Goal: Information Seeking & Learning: Check status

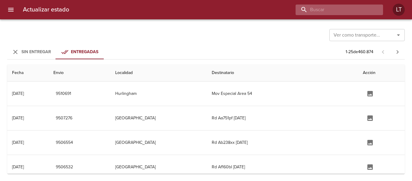
click at [344, 5] on input "buscar" at bounding box center [334, 10] width 77 height 11
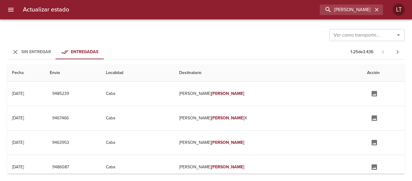
click at [31, 56] on div "Sin Entregar" at bounding box center [36, 52] width 30 height 8
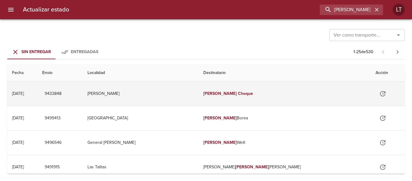
click at [193, 97] on td "Alejandro Korn" at bounding box center [141, 93] width 116 height 24
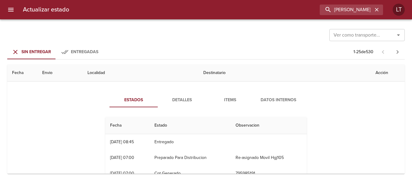
scroll to position [30, 0]
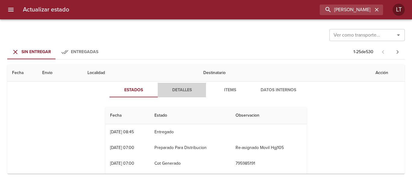
click at [173, 91] on span "Detalles" at bounding box center [181, 90] width 41 height 8
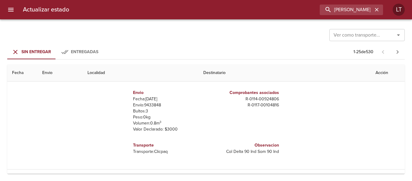
scroll to position [0, 0]
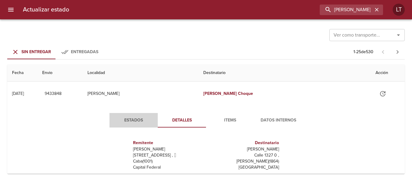
click at [137, 116] on button "Estados" at bounding box center [134, 120] width 48 height 14
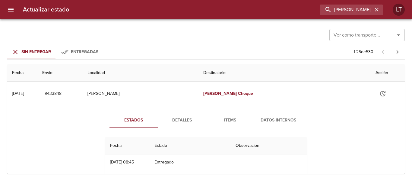
click at [180, 110] on div "Estados Detalles Items Datos Internos Fecha Estado Observacion 05/08 05/08/2025…" at bounding box center [206, 175] width 388 height 139
click at [183, 117] on span "Detalles" at bounding box center [181, 121] width 41 height 8
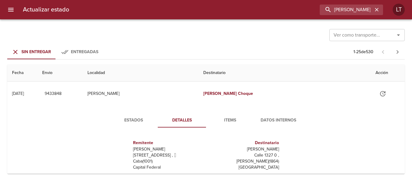
click at [138, 120] on span "Estados" at bounding box center [133, 121] width 41 height 8
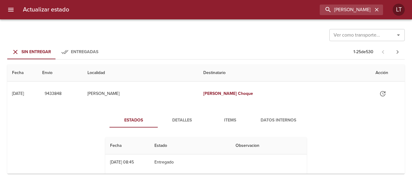
click at [204, 61] on div "Ver como transporte... Ver como transporte... Sin Entregar Entregadas 1 - 25 de…" at bounding box center [206, 99] width 412 height 161
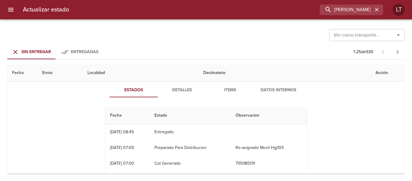
scroll to position [60, 0]
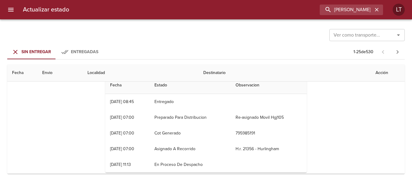
drag, startPoint x: 247, startPoint y: 148, endPoint x: 253, endPoint y: 148, distance: 5.1
click at [253, 148] on td "H.r. 21356 - Hurlingham" at bounding box center [269, 149] width 76 height 16
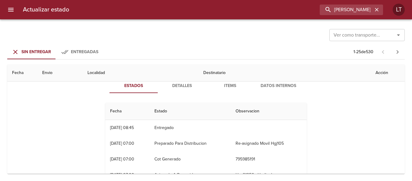
scroll to position [0, 0]
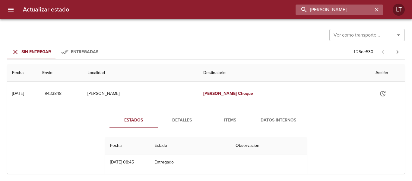
click at [367, 8] on input "andrea choque" at bounding box center [334, 10] width 77 height 11
click at [367, 8] on input "9433848" at bounding box center [334, 10] width 77 height 11
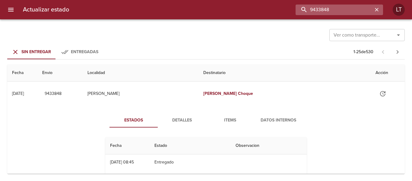
click at [337, 10] on input "9433848" at bounding box center [334, 10] width 77 height 11
type input "r"
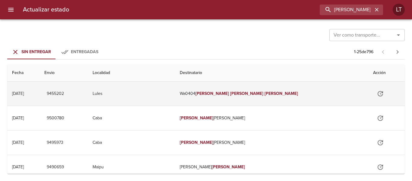
click at [175, 91] on td "Lules" at bounding box center [131, 93] width 87 height 24
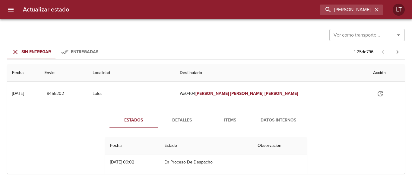
click at [183, 120] on span "Detalles" at bounding box center [181, 121] width 41 height 8
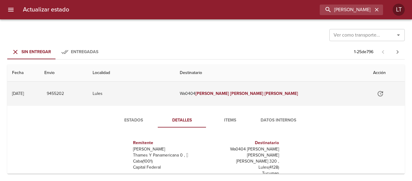
click at [88, 97] on td "9455202" at bounding box center [64, 93] width 48 height 24
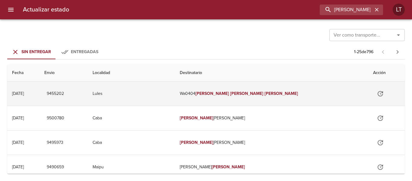
click at [88, 97] on td "9455202" at bounding box center [64, 93] width 48 height 24
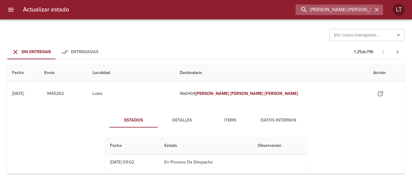
click at [353, 9] on input "silvina paola rios" at bounding box center [334, 10] width 77 height 11
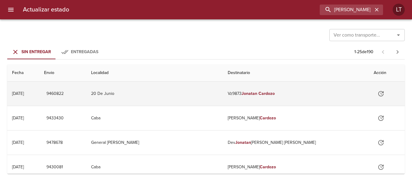
click at [179, 96] on td "20 De Junio" at bounding box center [154, 93] width 137 height 24
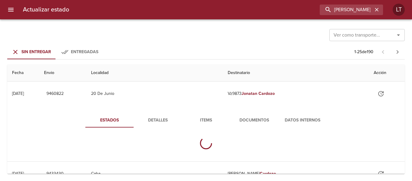
click at [238, 121] on span "Documentos" at bounding box center [254, 121] width 41 height 8
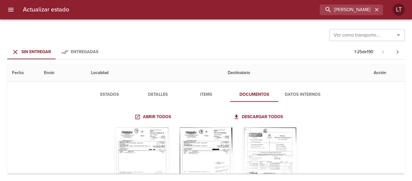
scroll to position [60, 0]
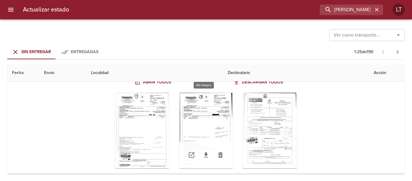
click at [212, 121] on div "Tabla de envíos del cliente" at bounding box center [206, 130] width 54 height 75
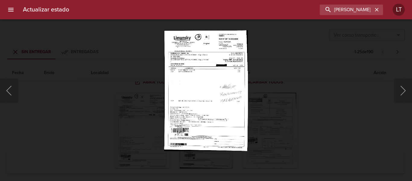
click at [332, 109] on div "Lightbox" at bounding box center [206, 90] width 412 height 181
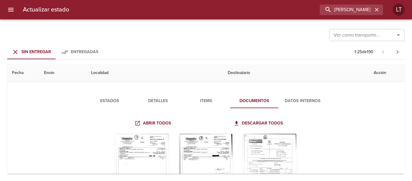
scroll to position [30, 0]
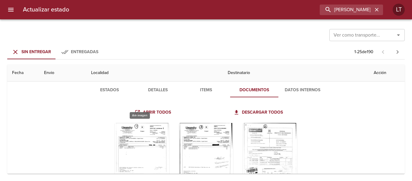
click at [167, 147] on div "Tabla de envíos del cliente" at bounding box center [142, 160] width 54 height 75
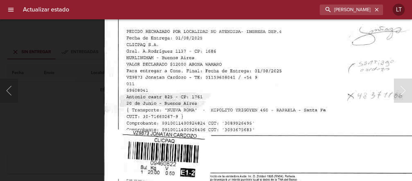
click at [401, 97] on button "Siguiente" at bounding box center [403, 90] width 18 height 24
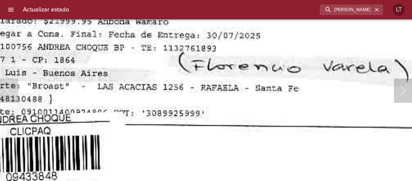
click at [410, 91] on button "Siguiente" at bounding box center [403, 90] width 18 height 24
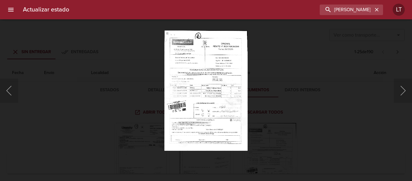
click at [323, 128] on div "Lightbox" at bounding box center [206, 90] width 412 height 181
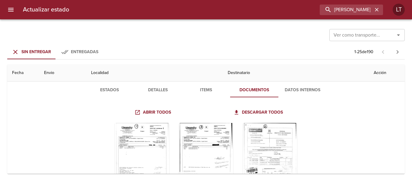
scroll to position [60, 0]
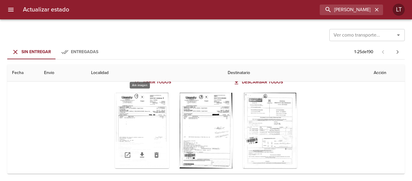
click at [147, 125] on div "Tabla de envíos del cliente" at bounding box center [142, 130] width 54 height 75
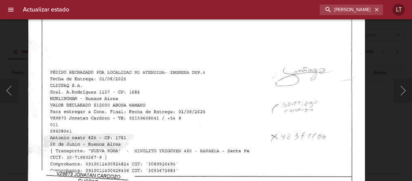
click at [185, 116] on img "Lightbox" at bounding box center [196, 29] width 337 height 486
click at [395, 90] on button "Siguiente" at bounding box center [403, 90] width 18 height 24
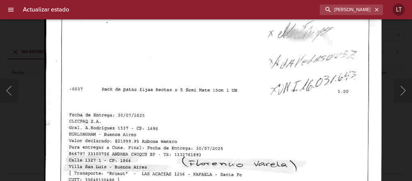
click at [268, 123] on img "Lightbox" at bounding box center [212, 48] width 337 height 486
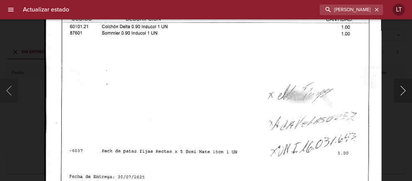
click at [401, 88] on button "Siguiente" at bounding box center [403, 90] width 18 height 24
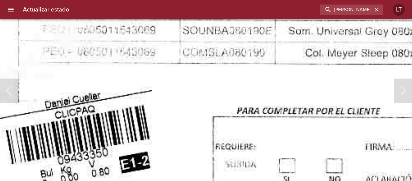
click at [160, 83] on img "Lightbox" at bounding box center [313, 9] width 676 height 976
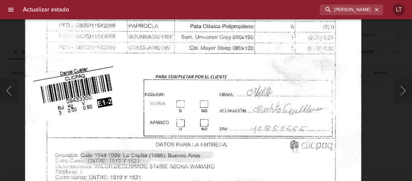
click at [246, 146] on img "Lightbox" at bounding box center [193, 26] width 337 height 486
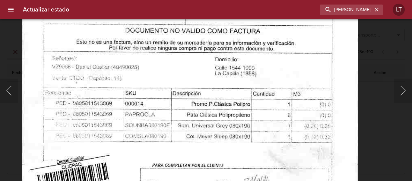
click at [255, 139] on img "Lightbox" at bounding box center [190, 114] width 337 height 486
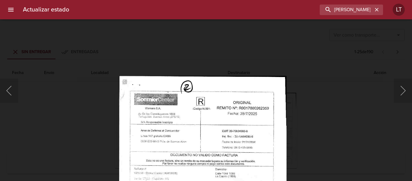
click at [340, 135] on div "Lightbox" at bounding box center [206, 90] width 412 height 181
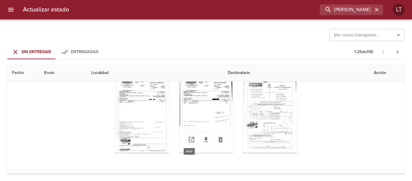
scroll to position [91, 0]
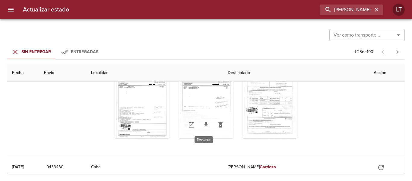
click at [203, 123] on icon "Tabla de envíos del cliente" at bounding box center [206, 124] width 7 height 7
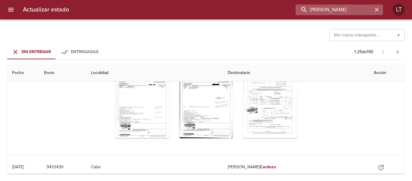
click at [348, 8] on input "jonatan cardozo" at bounding box center [334, 10] width 77 height 11
type input "9433848"
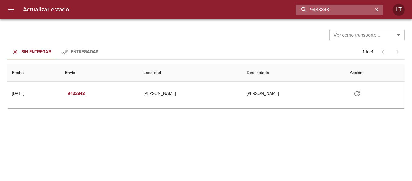
scroll to position [0, 0]
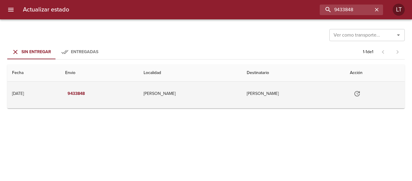
click at [242, 94] on td "[PERSON_NAME]" at bounding box center [190, 93] width 103 height 24
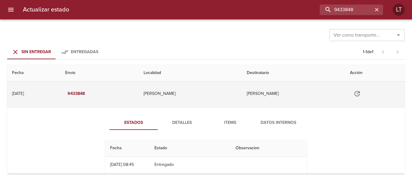
click at [355, 96] on icon "Tabla de envíos del cliente" at bounding box center [357, 93] width 5 height 5
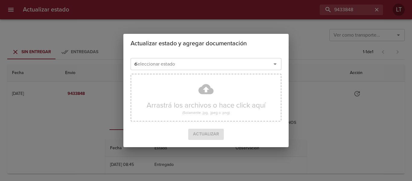
click at [229, 66] on input "e" at bounding box center [197, 64] width 129 height 8
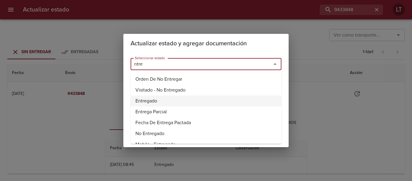
click at [156, 103] on li "Entregado" at bounding box center [206, 100] width 151 height 11
type input "Entregado"
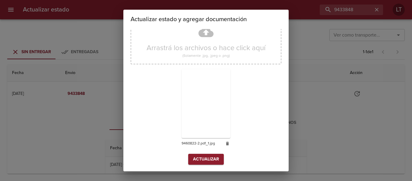
scroll to position [56, 0]
click at [207, 160] on span "Actualizar" at bounding box center [206, 159] width 26 height 8
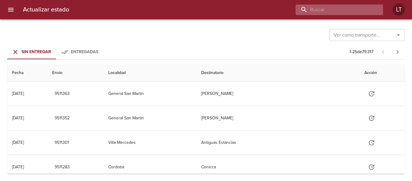
click at [343, 6] on input "buscar" at bounding box center [334, 10] width 77 height 11
paste input "[PERSON_NAME]"
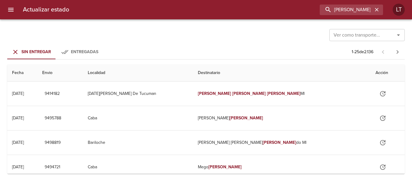
click at [95, 51] on span "Entregadas" at bounding box center [84, 51] width 27 height 5
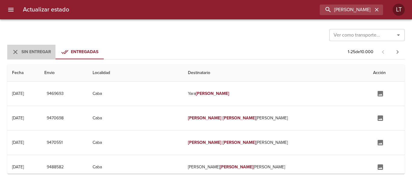
click at [26, 47] on button "Sin Entregar" at bounding box center [31, 52] width 48 height 14
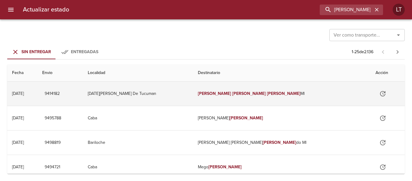
click at [189, 85] on td "[DATE][PERSON_NAME] De Tucuman" at bounding box center [138, 93] width 110 height 24
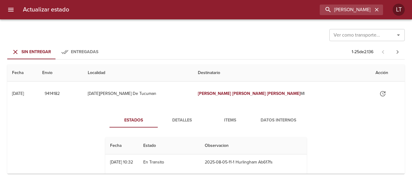
click at [180, 122] on span "Detalles" at bounding box center [181, 121] width 41 height 8
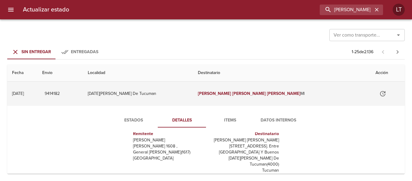
click at [128, 98] on td "[DATE][PERSON_NAME] De Tucuman" at bounding box center [138, 93] width 110 height 24
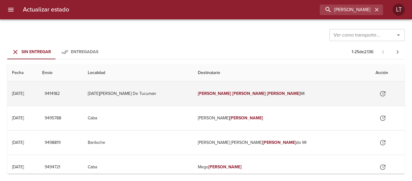
click at [193, 103] on td "[DATE][PERSON_NAME] De Tucuman" at bounding box center [138, 93] width 110 height 24
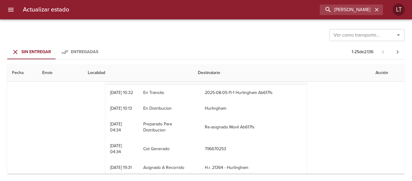
scroll to position [60, 0]
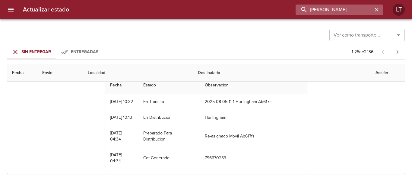
click at [362, 11] on input "[PERSON_NAME]" at bounding box center [334, 10] width 77 height 11
type input "[PERSON_NAME]"
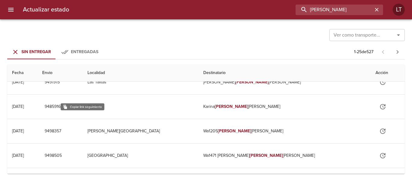
scroll to position [0, 0]
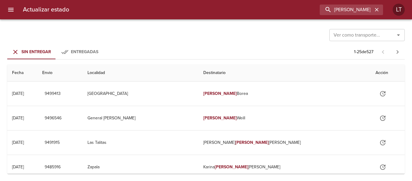
click at [87, 53] on span "Entregadas" at bounding box center [84, 51] width 27 height 5
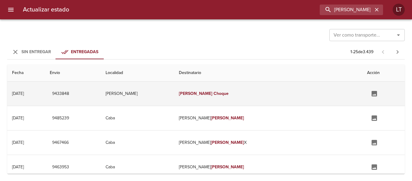
click at [174, 91] on td "[PERSON_NAME]" at bounding box center [137, 93] width 73 height 24
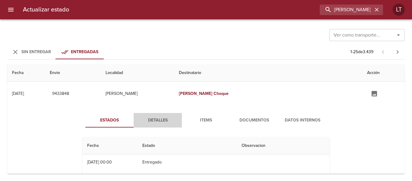
click at [156, 125] on button "Detalles" at bounding box center [158, 120] width 48 height 14
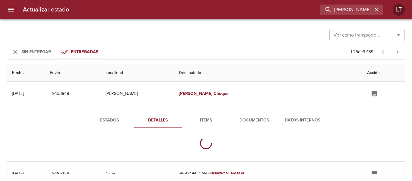
scroll to position [30, 0]
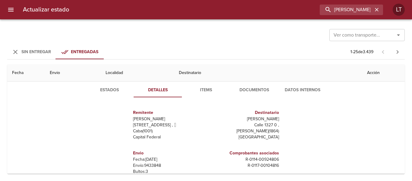
click at [117, 90] on span "Estados" at bounding box center [109, 90] width 41 height 8
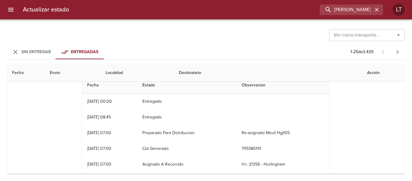
scroll to position [0, 0]
drag, startPoint x: 382, startPoint y: 10, endPoint x: 378, endPoint y: 9, distance: 3.9
click at [382, 9] on div "[PERSON_NAME]" at bounding box center [351, 10] width 63 height 11
click at [375, 10] on icon "button" at bounding box center [377, 10] width 6 height 6
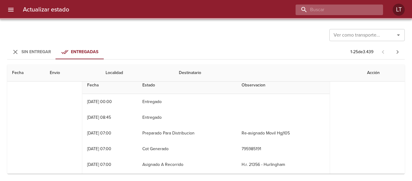
click at [365, 9] on input "buscar" at bounding box center [334, 10] width 77 height 11
paste input "[PERSON_NAME]"
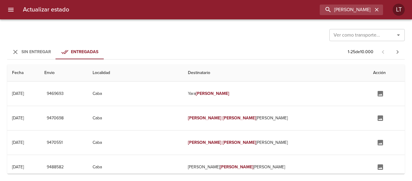
click at [54, 48] on button "Sin Entregar" at bounding box center [31, 52] width 48 height 14
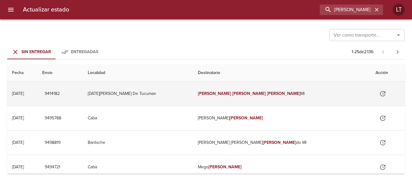
click at [193, 88] on td "[DATE][PERSON_NAME] De Tucuman" at bounding box center [138, 93] width 110 height 24
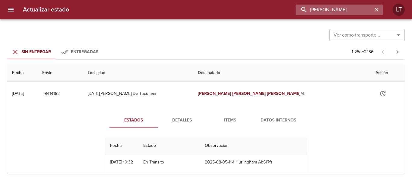
click at [350, 14] on input "[PERSON_NAME]" at bounding box center [334, 10] width 77 height 11
click at [350, 14] on input "9414182" at bounding box center [334, 10] width 77 height 11
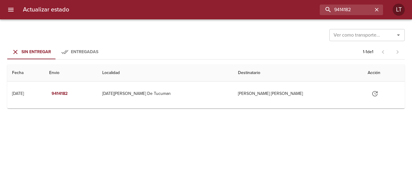
click at [211, 109] on div "Ver como transporte... Ver como transporte... Sin Entregar Entregadas 1 - 1 de …" at bounding box center [206, 99] width 412 height 161
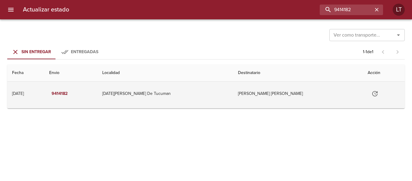
click at [207, 104] on td "[DATE][PERSON_NAME] De Tucuman" at bounding box center [165, 93] width 136 height 24
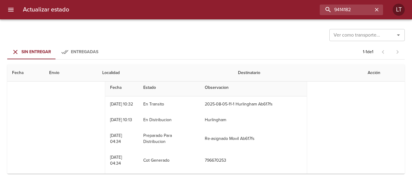
scroll to position [30, 0]
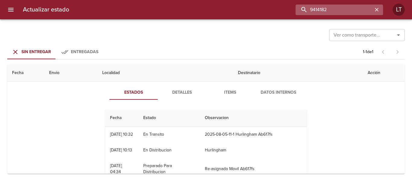
click at [345, 9] on input "9414182" at bounding box center [334, 10] width 77 height 11
type input "9"
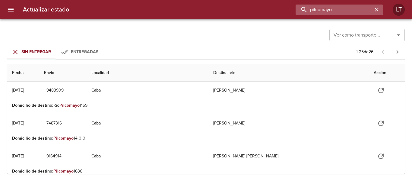
scroll to position [0, 0]
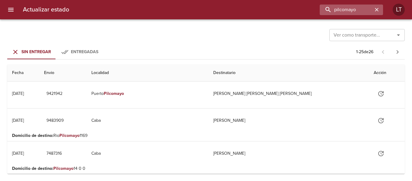
click at [375, 14] on div "pilcomayo" at bounding box center [351, 10] width 63 height 11
paste input "9414182"
click at [367, 10] on input "pilcomayo9414182" at bounding box center [334, 10] width 77 height 11
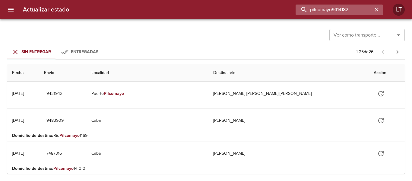
paste input "buscar"
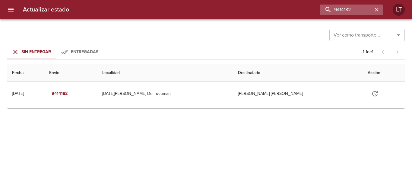
drag, startPoint x: 334, startPoint y: 3, endPoint x: 335, endPoint y: 13, distance: 10.0
click at [334, 4] on div "Actualizar estado 9414182 LT" at bounding box center [206, 9] width 412 height 19
click at [333, 15] on div "Actualizar estado 9414182 LT" at bounding box center [206, 9] width 412 height 19
click at [336, 7] on input "9414182" at bounding box center [334, 10] width 77 height 11
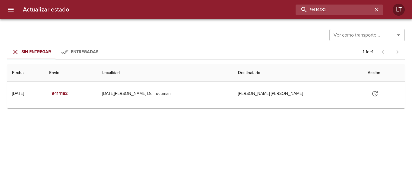
paste input "4662"
type input "9446622"
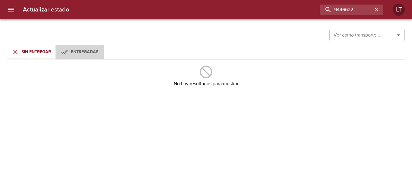
click at [78, 52] on span "Entregadas" at bounding box center [84, 51] width 27 height 5
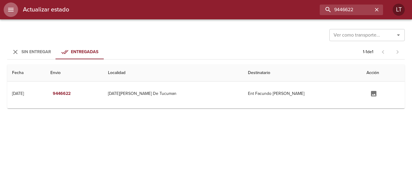
click at [11, 12] on icon "menu" at bounding box center [10, 9] width 7 height 7
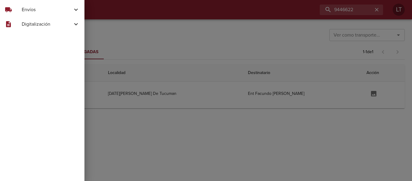
click at [39, 12] on span "Envíos" at bounding box center [47, 9] width 51 height 7
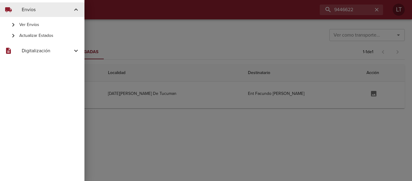
click at [44, 25] on span "Ver Envíos" at bounding box center [49, 25] width 60 height 6
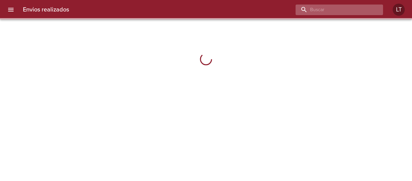
click at [336, 10] on input "buscar" at bounding box center [334, 10] width 77 height 11
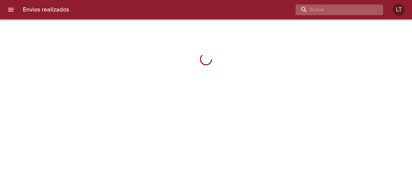
paste input "9446622"
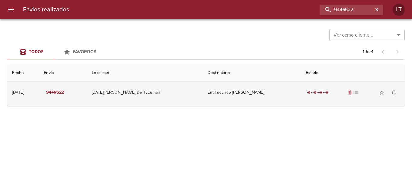
click at [254, 103] on td "Ent Facundo [PERSON_NAME]" at bounding box center [252, 92] width 98 height 22
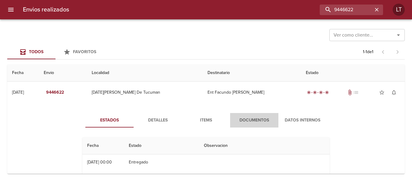
click at [255, 124] on span "Documentos" at bounding box center [254, 121] width 41 height 8
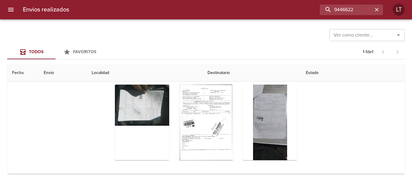
scroll to position [72, 0]
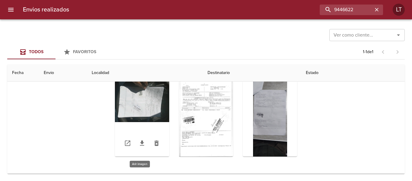
click at [146, 109] on div "Tabla de envíos del cliente" at bounding box center [142, 118] width 54 height 75
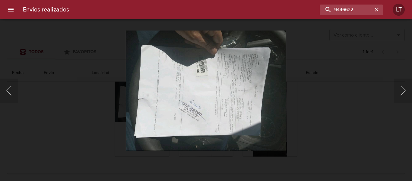
click at [368, 107] on div "Lightbox" at bounding box center [206, 90] width 412 height 181
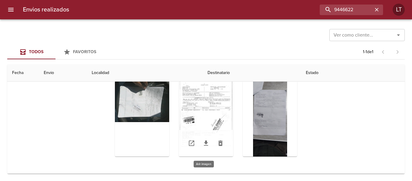
click at [214, 111] on div "Tabla de envíos del cliente" at bounding box center [206, 118] width 54 height 75
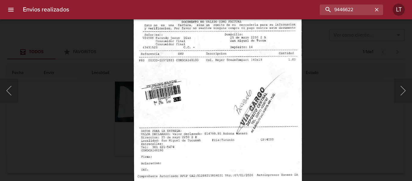
click at [339, 88] on div "Lightbox" at bounding box center [206, 90] width 412 height 181
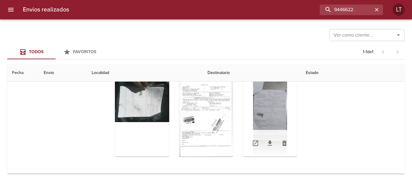
click at [276, 97] on div "Tabla de envíos del cliente" at bounding box center [270, 118] width 54 height 75
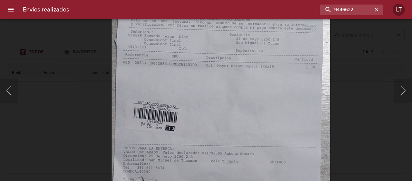
click at [342, 91] on div "Lightbox" at bounding box center [206, 90] width 412 height 181
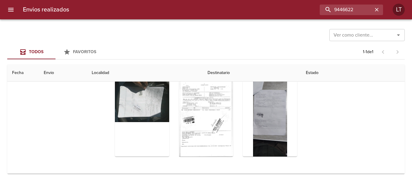
click at [357, 17] on div "Envios realizados 9446622 LT" at bounding box center [206, 9] width 412 height 19
click at [356, 12] on input "9446622" at bounding box center [334, 10] width 77 height 11
click at [355, 11] on input "9446622" at bounding box center [334, 10] width 77 height 11
paste input "37"
type input "9446637"
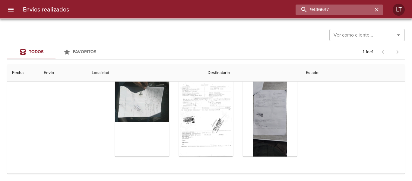
scroll to position [0, 0]
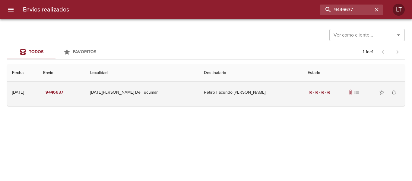
click at [261, 91] on td "Retiro Facundo [PERSON_NAME]" at bounding box center [251, 92] width 104 height 22
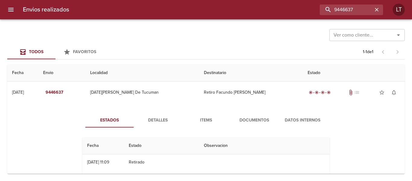
click at [254, 115] on button "Documentos" at bounding box center [254, 120] width 48 height 14
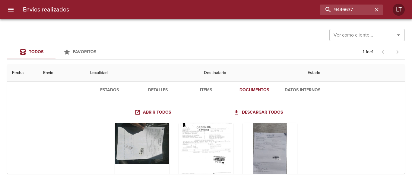
scroll to position [60, 0]
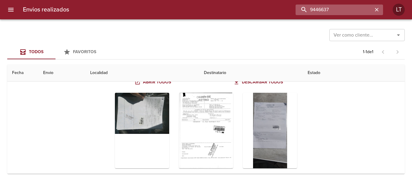
click at [345, 9] on input "9446637" at bounding box center [334, 10] width 77 height 11
click at [346, 9] on input "9446637" at bounding box center [334, 10] width 77 height 11
click at [345, 10] on input "9446637" at bounding box center [334, 10] width 77 height 11
paste input "43"
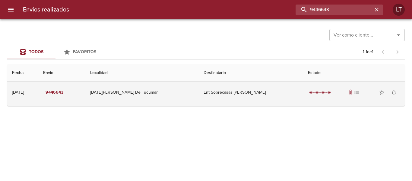
scroll to position [0, 0]
click at [267, 97] on td "Ent Sobrecasas [PERSON_NAME]" at bounding box center [251, 92] width 104 height 22
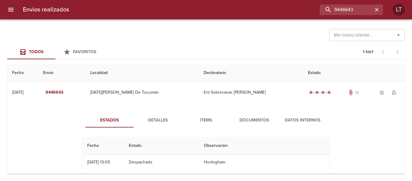
click at [264, 122] on span "Documentos" at bounding box center [254, 121] width 41 height 8
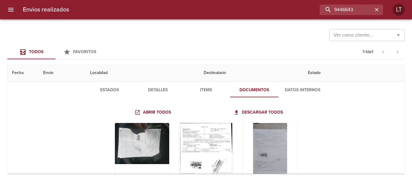
scroll to position [60, 0]
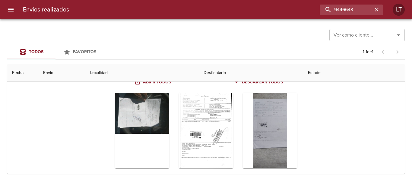
drag, startPoint x: 304, startPoint y: 152, endPoint x: 344, endPoint y: 158, distance: 40.3
click at [344, 158] on div "Estados Detalles Items Documentos Datos Internos Abrir todos Descargar todos" at bounding box center [206, 115] width 388 height 140
click at [214, 128] on div "Tabla de envíos del cliente" at bounding box center [206, 130] width 54 height 75
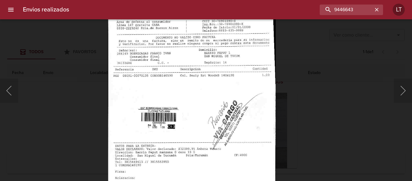
click at [226, 135] on img "Lightbox" at bounding box center [192, 104] width 168 height 242
click at [344, 14] on input "9446643" at bounding box center [334, 10] width 77 height 11
paste input "54"
type input "9446654"
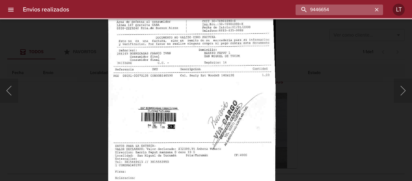
scroll to position [0, 0]
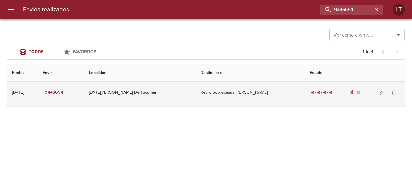
click at [268, 85] on td "Retiro Sobrecasas [PERSON_NAME]" at bounding box center [251, 92] width 110 height 22
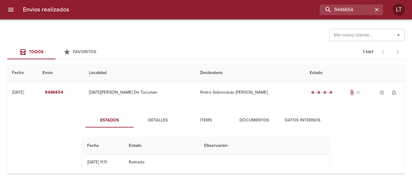
click at [151, 124] on button "Detalles" at bounding box center [158, 120] width 48 height 14
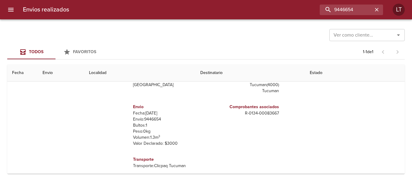
scroll to position [86, 0]
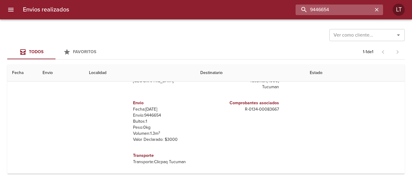
click at [343, 9] on input "9446654" at bounding box center [334, 10] width 77 height 11
paste input "14182"
type input "9414182"
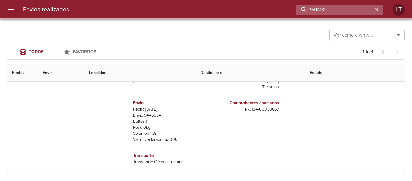
scroll to position [0, 0]
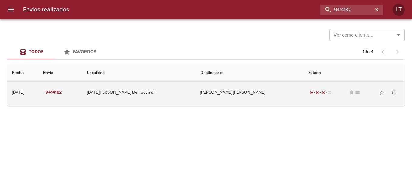
click at [265, 90] on td "[PERSON_NAME] [PERSON_NAME]" at bounding box center [250, 92] width 108 height 22
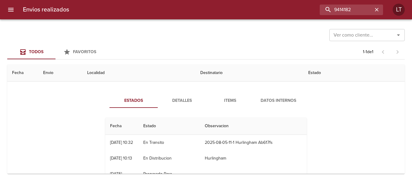
scroll to position [30, 0]
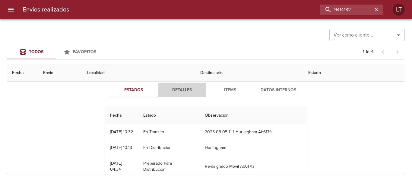
click at [180, 92] on span "Detalles" at bounding box center [181, 90] width 41 height 8
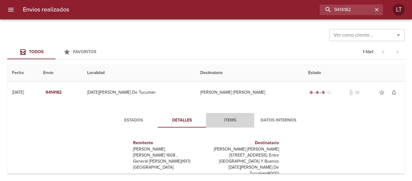
click at [227, 120] on span "Items" at bounding box center [230, 121] width 41 height 8
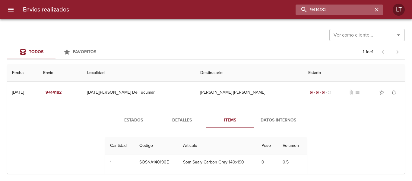
click at [357, 8] on input "9414182" at bounding box center [334, 10] width 77 height 11
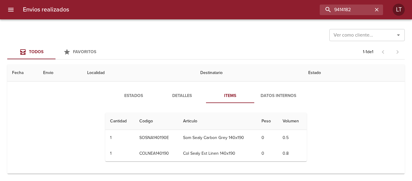
click at [180, 175] on div "Ver como cliente... Ver como cliente... Todos Favoritos 1 - 1 de 1 Fecha Envio …" at bounding box center [206, 99] width 412 height 161
click at [177, 173] on div "Estados Detalles Items Datos Internos Cantidad Cant. Codigo Articulo Peso Volum…" at bounding box center [206, 127] width 388 height 92
click at [334, 11] on input "9414182" at bounding box center [334, 10] width 77 height 11
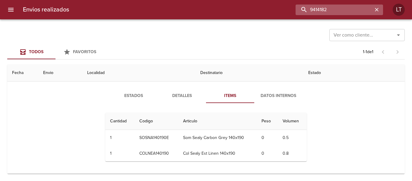
click at [334, 11] on input "9414182" at bounding box center [334, 10] width 77 height 11
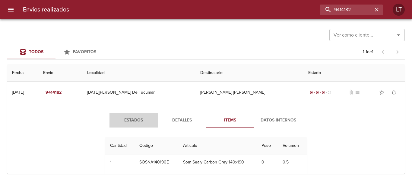
click at [128, 118] on span "Estados" at bounding box center [133, 121] width 41 height 8
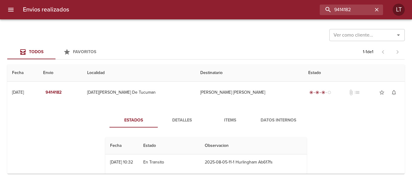
click at [230, 123] on span "Items" at bounding box center [230, 121] width 41 height 8
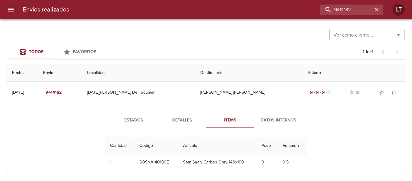
click at [125, 123] on span "Estados" at bounding box center [133, 121] width 41 height 8
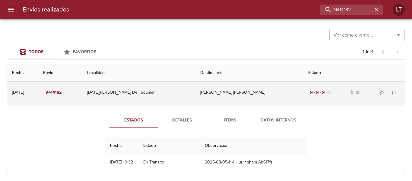
click at [157, 95] on td "[DATE][PERSON_NAME] De Tucuman" at bounding box center [138, 92] width 113 height 22
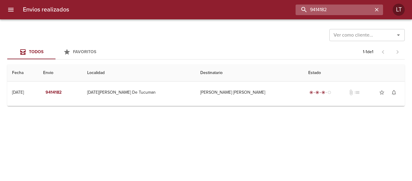
click at [337, 12] on input "9414182" at bounding box center [334, 10] width 77 height 11
paste input "[US_STATE][PERSON_NAME] [PERSON_NAME]"
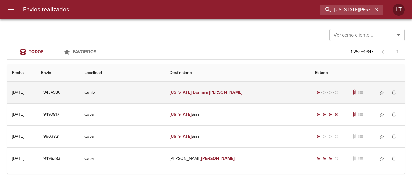
click at [165, 97] on td "Carilo" at bounding box center [122, 92] width 85 height 22
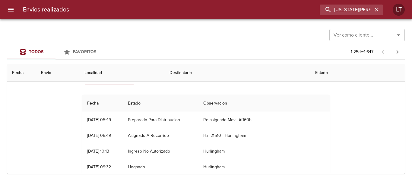
scroll to position [30, 0]
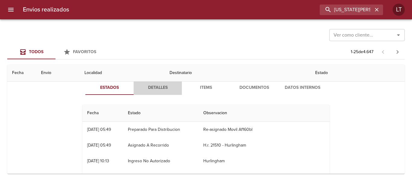
click at [165, 88] on span "Detalles" at bounding box center [157, 88] width 41 height 8
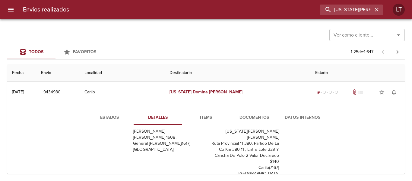
scroll to position [0, 0]
click at [263, 114] on span "Documentos" at bounding box center [254, 118] width 41 height 8
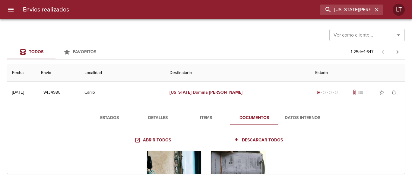
scroll to position [30, 0]
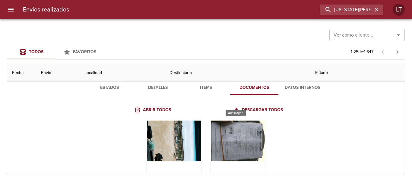
click at [223, 136] on div "Tabla de envíos del cliente" at bounding box center [238, 157] width 54 height 75
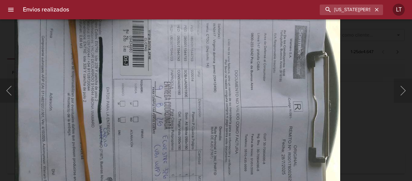
click at [195, 98] on img "Lightbox" at bounding box center [178, 110] width 326 height 242
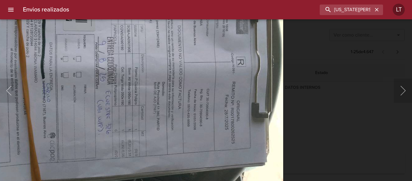
click at [164, 79] on img "Lightbox" at bounding box center [121, 65] width 326 height 242
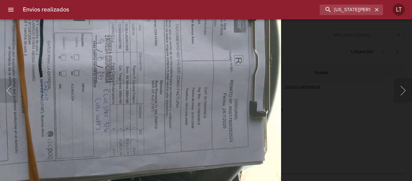
click at [301, 111] on div "Lightbox" at bounding box center [206, 90] width 412 height 181
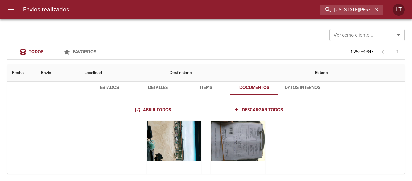
click at [166, 150] on div "Tabla de envíos del cliente" at bounding box center [174, 157] width 54 height 75
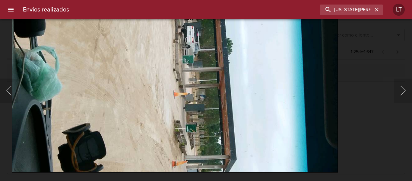
click at [190, 111] on img "Lightbox" at bounding box center [175, 51] width 326 height 242
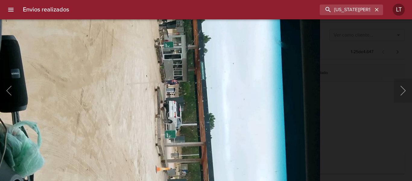
click at [129, 97] on img "Lightbox" at bounding box center [157, 126] width 326 height 242
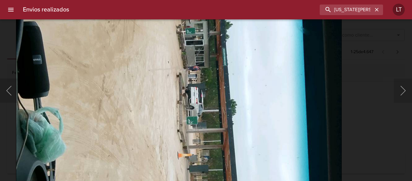
click at [132, 137] on img "Lightbox" at bounding box center [179, 112] width 326 height 242
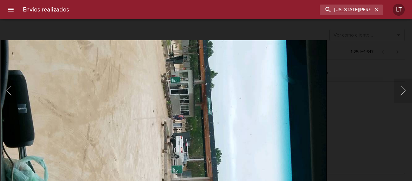
click at [149, 120] on img "Lightbox" at bounding box center [164, 161] width 326 height 242
click at [346, 130] on div "Lightbox" at bounding box center [206, 90] width 412 height 181
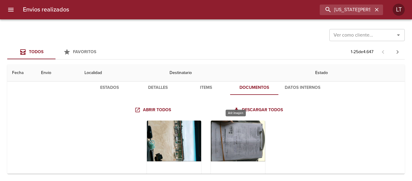
click at [245, 134] on div "Tabla de envíos del cliente" at bounding box center [238, 157] width 54 height 75
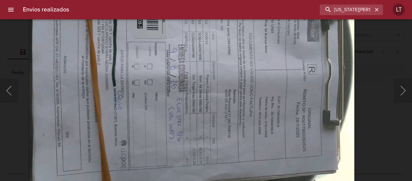
click at [189, 87] on img "Lightbox" at bounding box center [192, 73] width 326 height 242
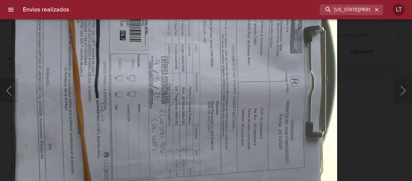
click at [336, 93] on img "Lightbox" at bounding box center [175, 84] width 326 height 242
click at [342, 93] on div "Lightbox" at bounding box center [206, 90] width 412 height 181
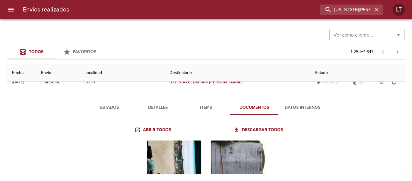
scroll to position [0, 0]
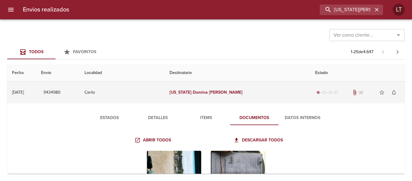
click at [154, 95] on td "Carilo" at bounding box center [122, 92] width 85 height 22
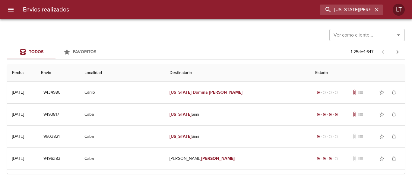
click at [241, 61] on div "Ver como cliente... Ver como cliente... Todos Favoritos 1 - 25 de 4.647 Fecha E…" at bounding box center [206, 99] width 412 height 161
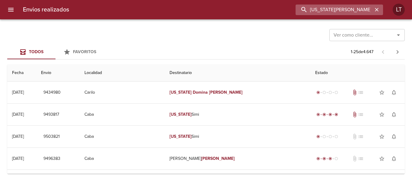
click at [358, 11] on input "[US_STATE][PERSON_NAME] [PERSON_NAME]" at bounding box center [334, 10] width 77 height 11
type input "soregaroli"
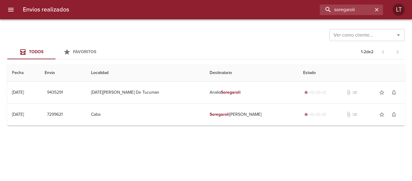
click at [265, 180] on div "Ver como cliente... Ver como cliente... Todos Favoritos 1 - 2 de 2 Fecha Envio …" at bounding box center [206, 99] width 412 height 161
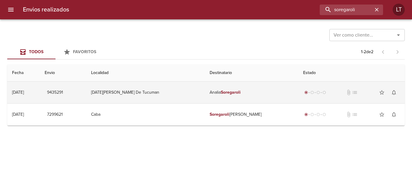
click at [263, 101] on td "[PERSON_NAME]" at bounding box center [252, 92] width 94 height 22
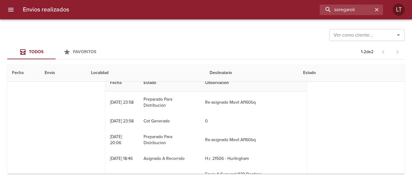
scroll to position [91, 0]
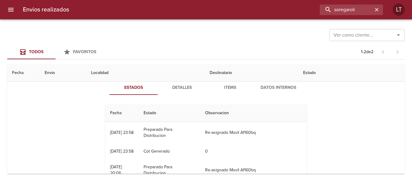
click at [188, 93] on button "Detalles" at bounding box center [182, 87] width 48 height 14
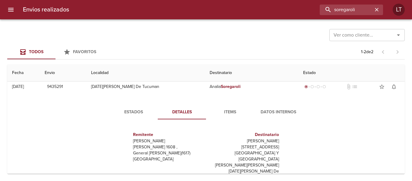
scroll to position [0, 0]
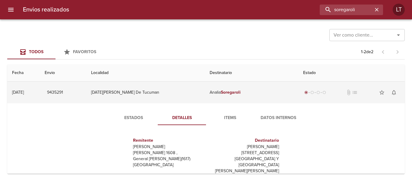
click at [182, 88] on td "[DATE][PERSON_NAME] De Tucuman" at bounding box center [145, 92] width 119 height 22
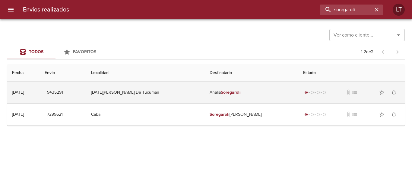
click at [136, 94] on td "[DATE][PERSON_NAME] De Tucuman" at bounding box center [145, 92] width 119 height 22
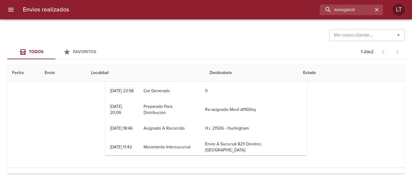
scroll to position [0, 0]
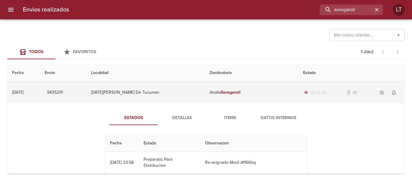
click at [203, 95] on td "[DATE][PERSON_NAME] De Tucuman" at bounding box center [145, 92] width 119 height 22
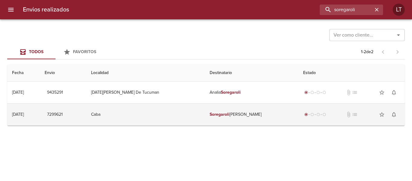
click at [235, 105] on td "[PERSON_NAME]" at bounding box center [252, 115] width 94 height 22
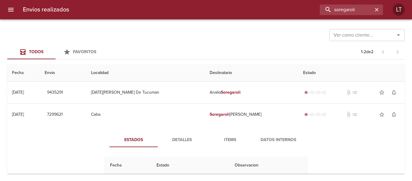
click at [268, 118] on td "Soregaroli Matilde" at bounding box center [252, 115] width 94 height 22
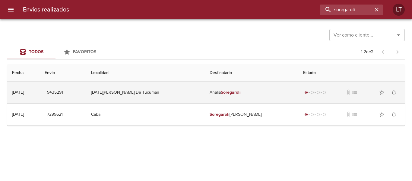
click at [182, 96] on td "[DATE][PERSON_NAME] De Tucuman" at bounding box center [145, 92] width 119 height 22
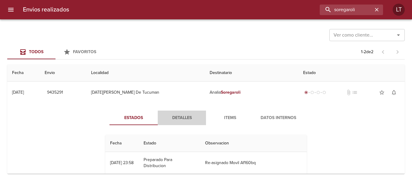
click at [180, 113] on button "Detalles" at bounding box center [182, 117] width 48 height 14
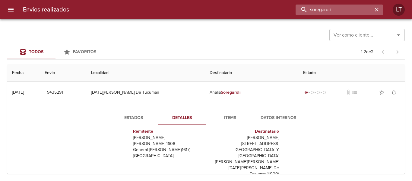
click at [338, 14] on input "soregaroli" at bounding box center [334, 10] width 77 height 11
click at [338, 14] on input "9435291" at bounding box center [334, 10] width 77 height 11
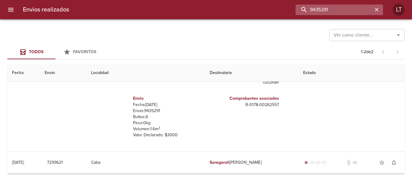
click at [313, 9] on input "9435291" at bounding box center [334, 10] width 77 height 11
type input "v"
paste input "9497753"
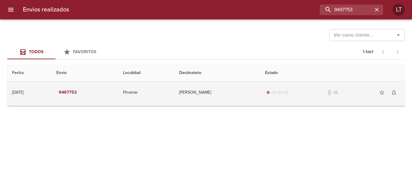
click at [215, 83] on td "Gustavo Alejandro" at bounding box center [217, 92] width 86 height 22
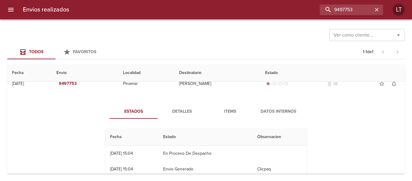
scroll to position [24, 0]
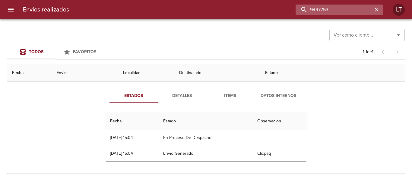
click at [351, 7] on input "9497753" at bounding box center [334, 10] width 77 height 11
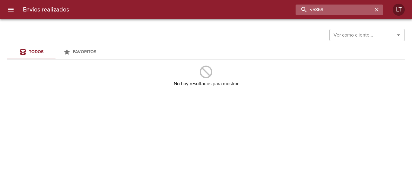
click at [315, 8] on input "v5869" at bounding box center [334, 10] width 77 height 11
type input "9"
type input "8"
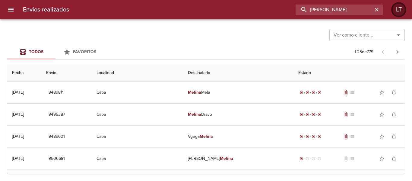
drag, startPoint x: 335, startPoint y: 9, endPoint x: 395, endPoint y: 12, distance: 59.8
click at [395, 12] on div "Envios realizados melina quinoñes LT" at bounding box center [206, 9] width 412 height 19
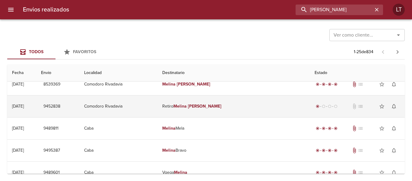
scroll to position [0, 0]
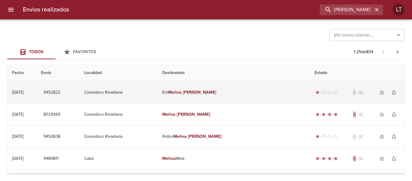
click at [265, 97] on td "Ent Melina Quiñones" at bounding box center [234, 92] width 152 height 22
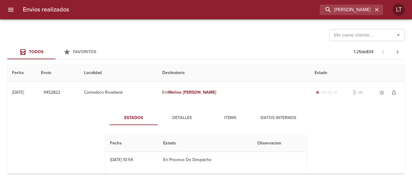
click at [184, 113] on button "Detalles" at bounding box center [182, 117] width 48 height 14
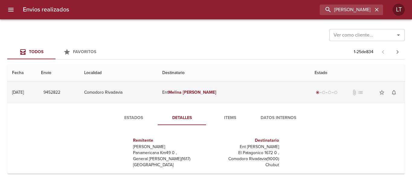
click at [158, 94] on td "Comodoro Rivadavia" at bounding box center [118, 92] width 78 height 22
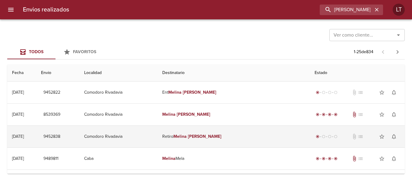
click at [158, 141] on td "Comodoro Rivadavia" at bounding box center [118, 137] width 78 height 22
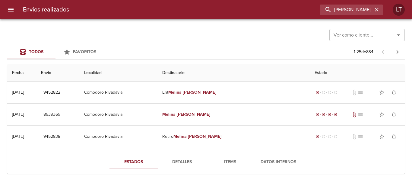
click at [178, 161] on span "Detalles" at bounding box center [181, 162] width 41 height 8
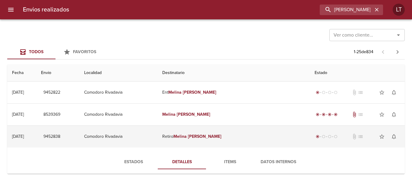
click at [158, 141] on td "Comodoro Rivadavia" at bounding box center [118, 137] width 78 height 22
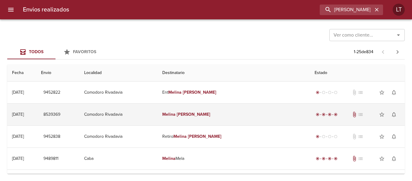
click at [158, 115] on td "Comodoro Rivadavia" at bounding box center [118, 115] width 78 height 22
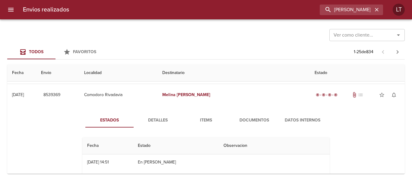
scroll to position [30, 0]
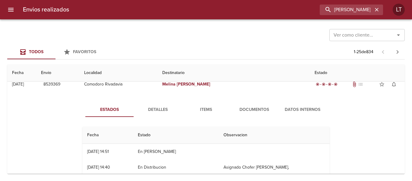
click at [166, 110] on span "Detalles" at bounding box center [157, 110] width 41 height 8
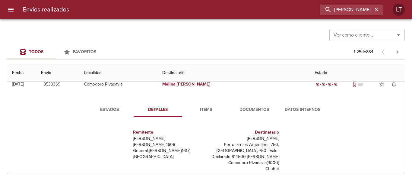
scroll to position [27, 0]
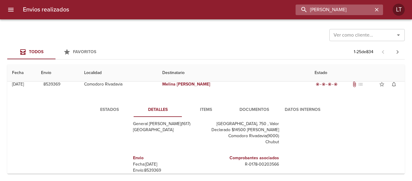
click at [344, 8] on input "melina quiñones" at bounding box center [334, 10] width 77 height 11
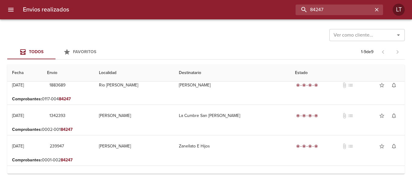
scroll to position [0, 0]
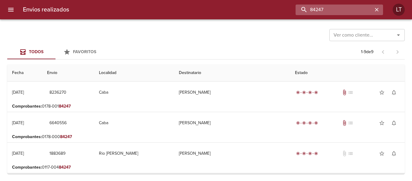
click at [332, 10] on input "84247" at bounding box center [334, 10] width 77 height 11
click at [330, 12] on input "84247" at bounding box center [334, 10] width 77 height 11
type input "8"
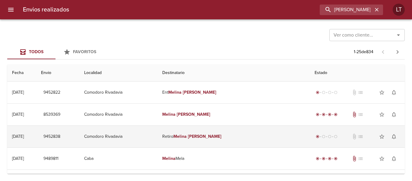
click at [222, 136] on em "Quiñones" at bounding box center [205, 136] width 34 height 5
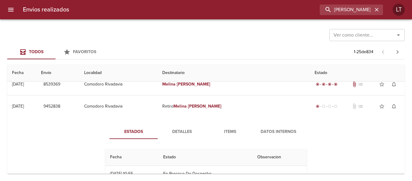
scroll to position [60, 0]
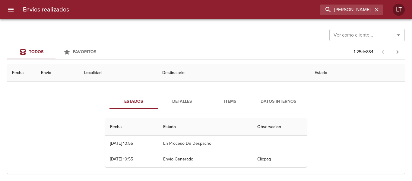
click at [203, 90] on div "Estados Detalles Items Datos Internos Fecha Estado Observacion 31/07 31/07/2025…" at bounding box center [206, 133] width 388 height 92
click at [178, 100] on span "Detalles" at bounding box center [181, 102] width 41 height 8
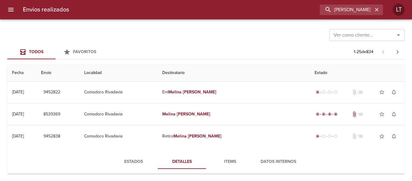
scroll to position [0, 0]
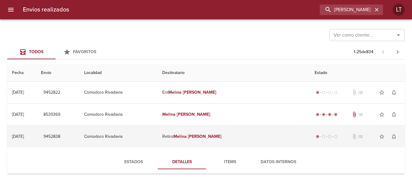
click at [158, 139] on td "Comodoro Rivadavia" at bounding box center [118, 137] width 78 height 22
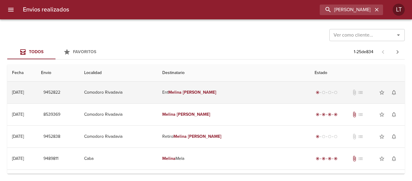
click at [158, 97] on td "Comodoro Rivadavia" at bounding box center [118, 92] width 78 height 22
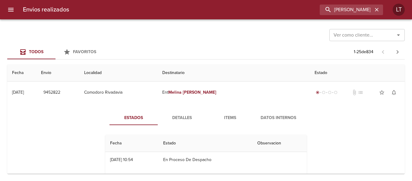
click at [179, 117] on span "Detalles" at bounding box center [181, 118] width 41 height 8
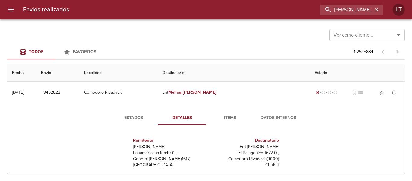
click at [128, 114] on span "Estados" at bounding box center [133, 118] width 41 height 8
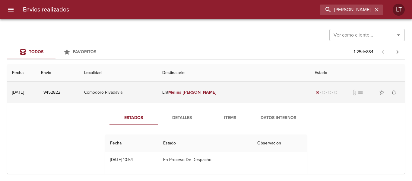
click at [158, 94] on td "Comodoro Rivadavia" at bounding box center [118, 92] width 78 height 22
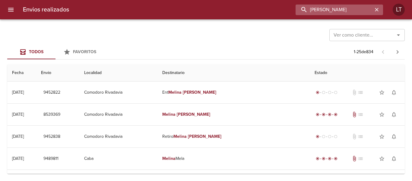
click at [351, 7] on input "melina quiñones" at bounding box center [334, 10] width 77 height 11
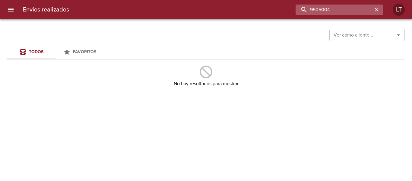
type input "9505004"
click at [350, 9] on input "9505004" at bounding box center [334, 10] width 77 height 11
